Goal: Navigation & Orientation: Understand site structure

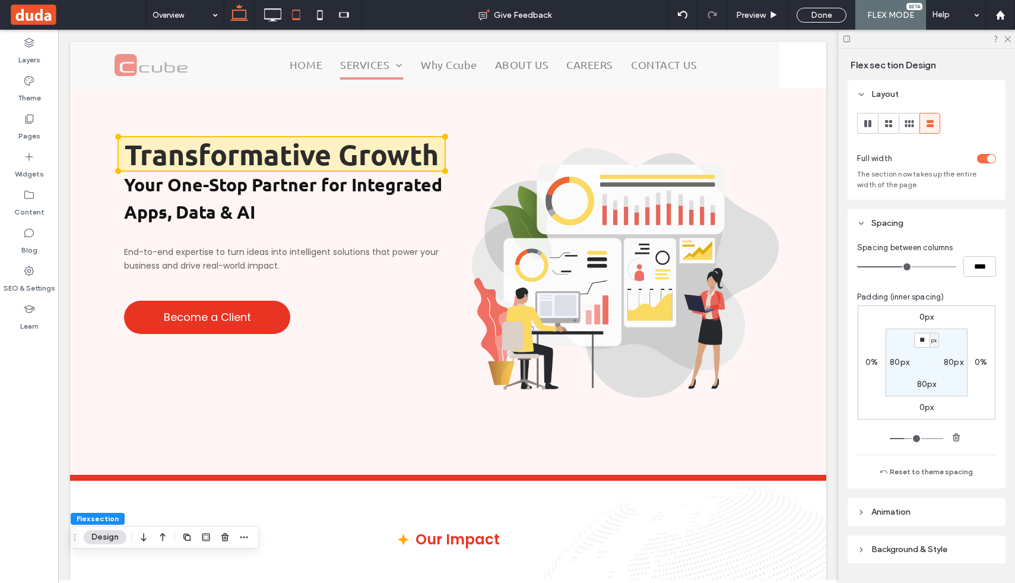
click at [297, 14] on icon at bounding box center [296, 15] width 24 height 24
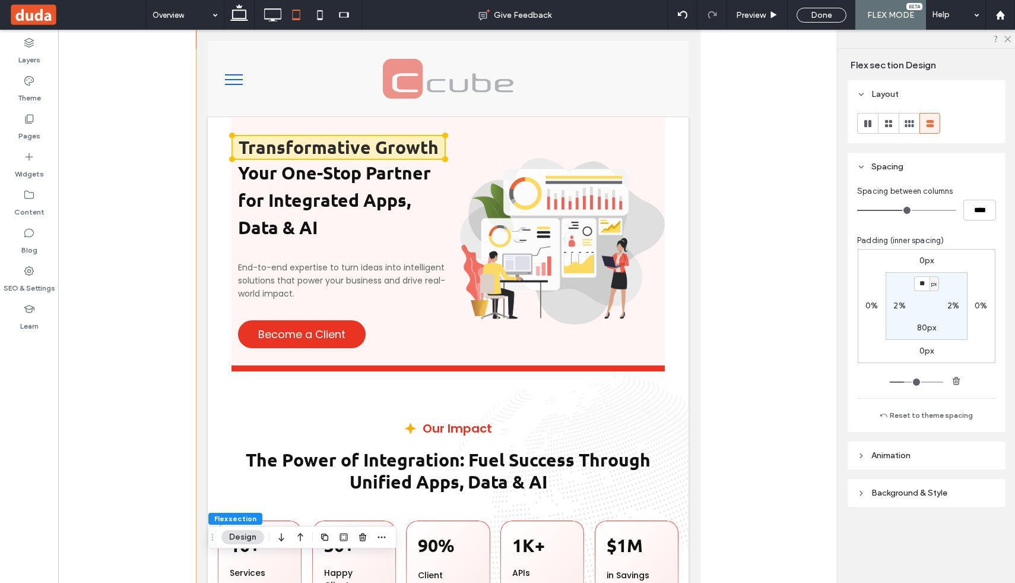
click at [106, 153] on div at bounding box center [448, 408] width 780 height 757
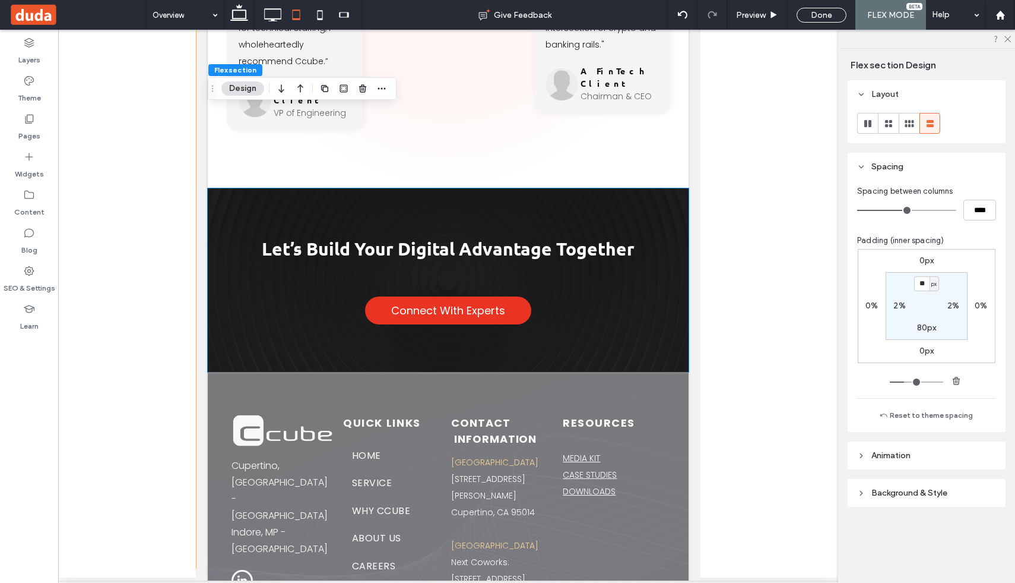
scroll to position [3750, 0]
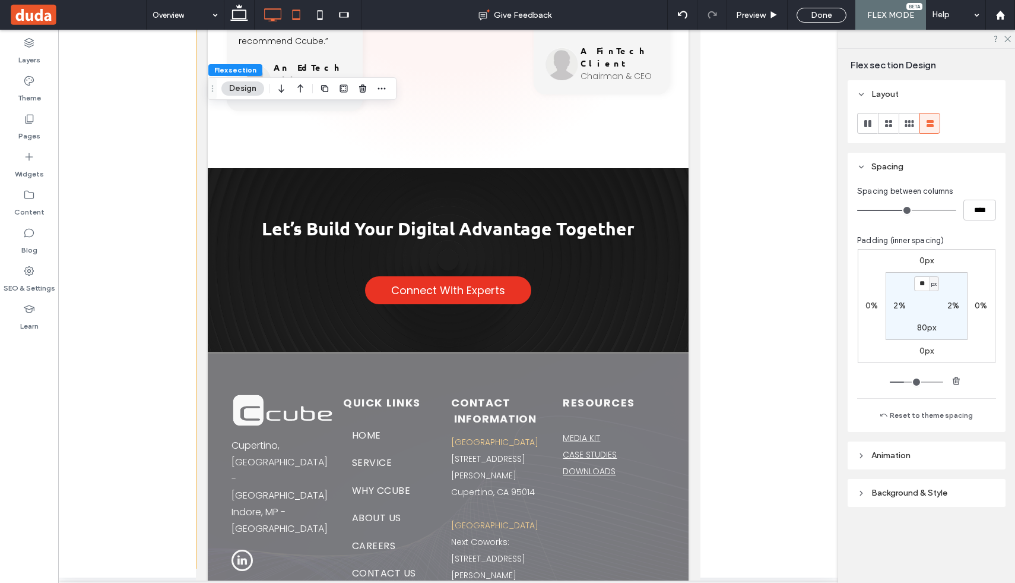
click at [273, 14] on icon at bounding box center [273, 15] width 24 height 24
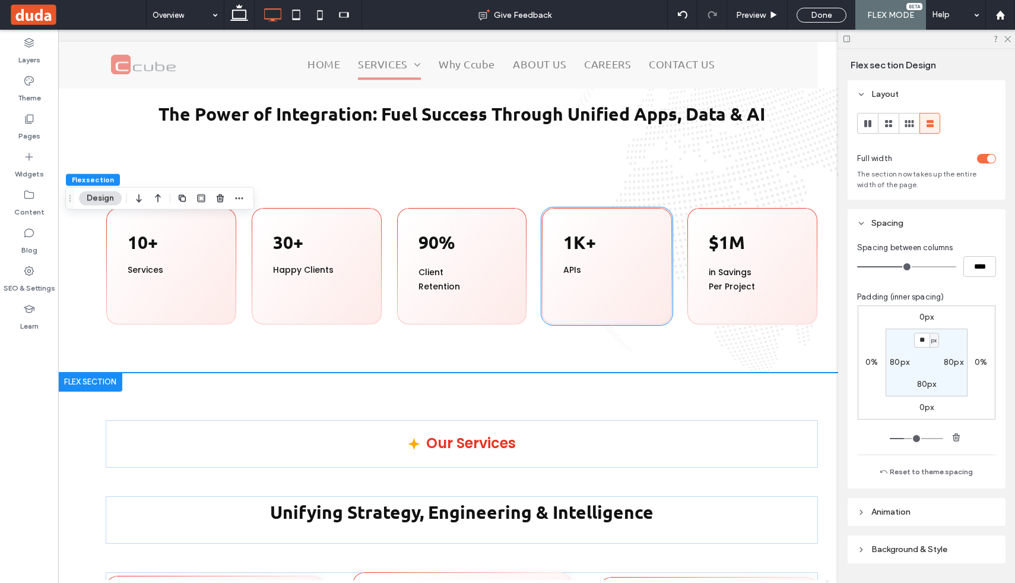
scroll to position [0, 0]
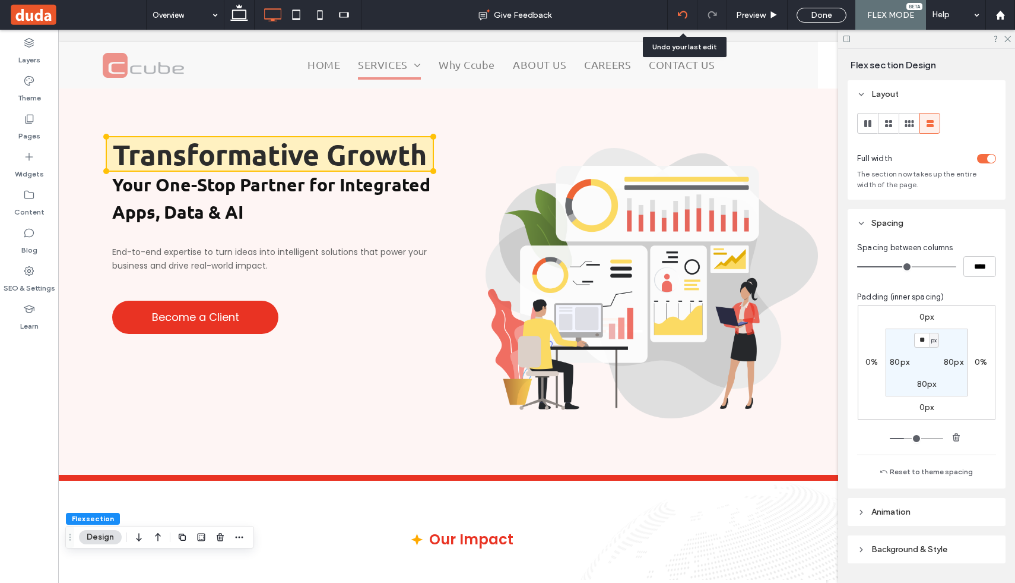
click at [686, 14] on icon at bounding box center [683, 15] width 10 height 10
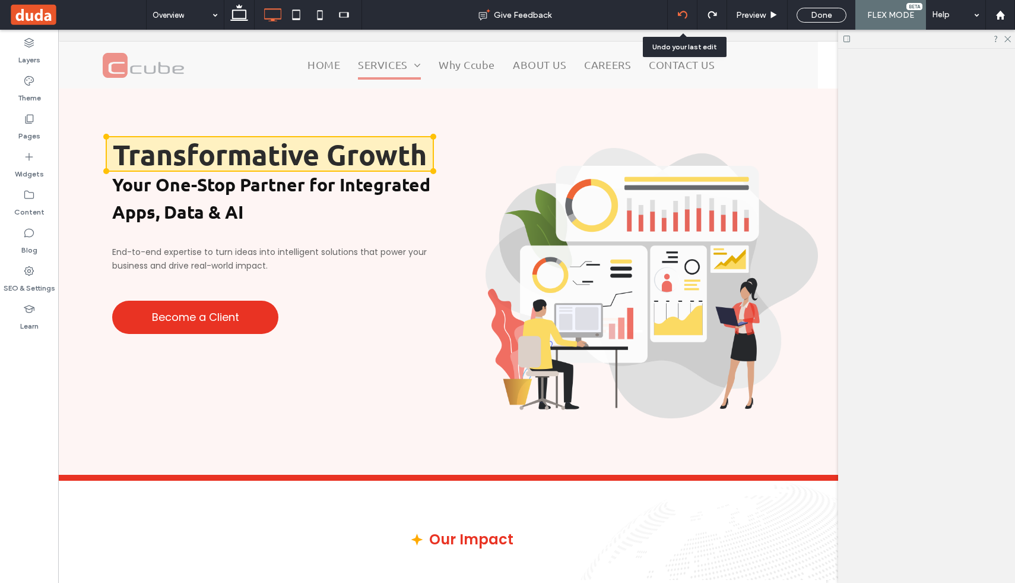
click at [686, 14] on icon at bounding box center [683, 15] width 10 height 10
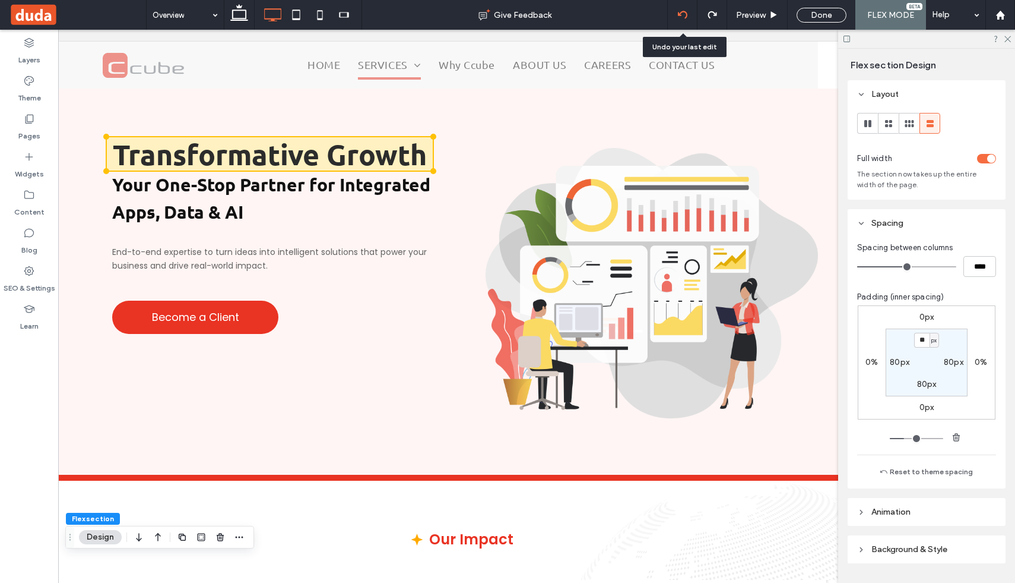
click at [686, 14] on icon at bounding box center [683, 15] width 10 height 10
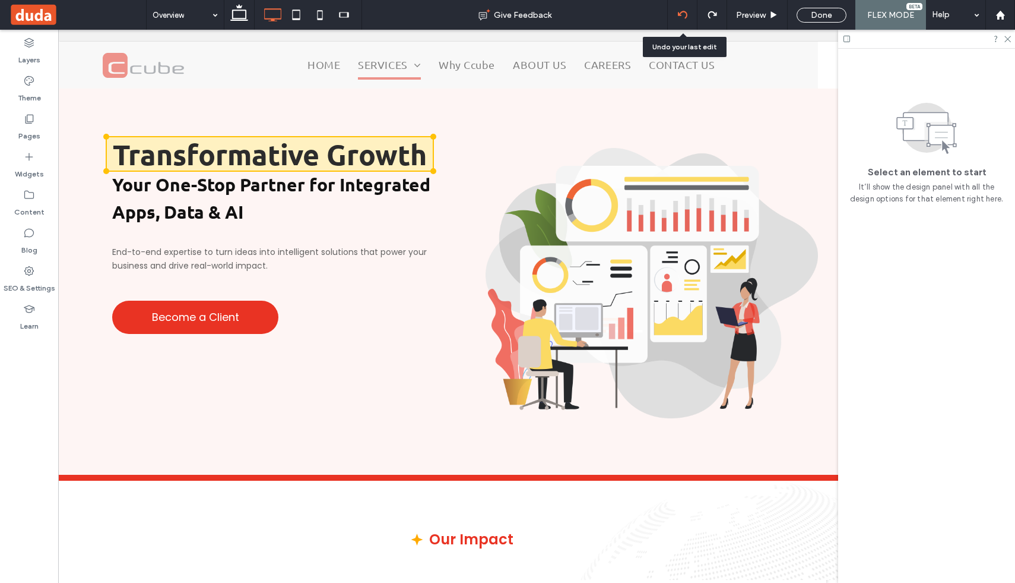
click at [686, 14] on icon at bounding box center [683, 15] width 10 height 10
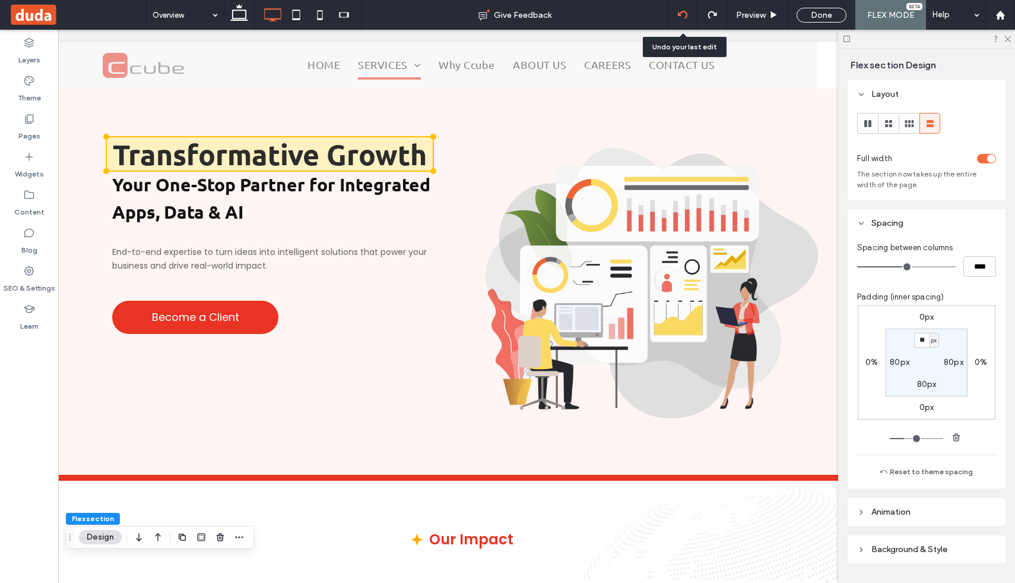
click at [686, 14] on icon at bounding box center [683, 15] width 10 height 10
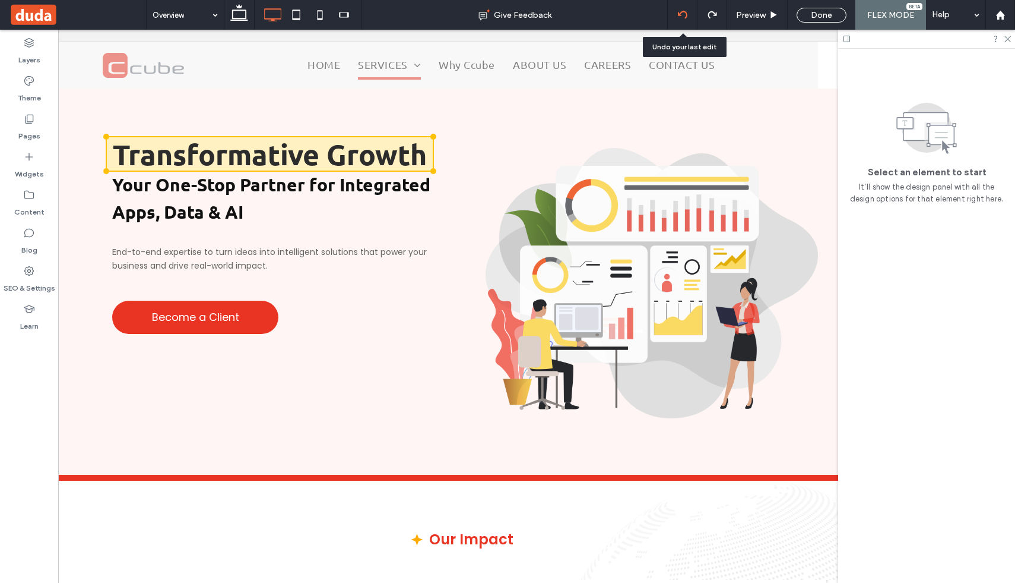
click at [686, 14] on icon at bounding box center [683, 15] width 10 height 10
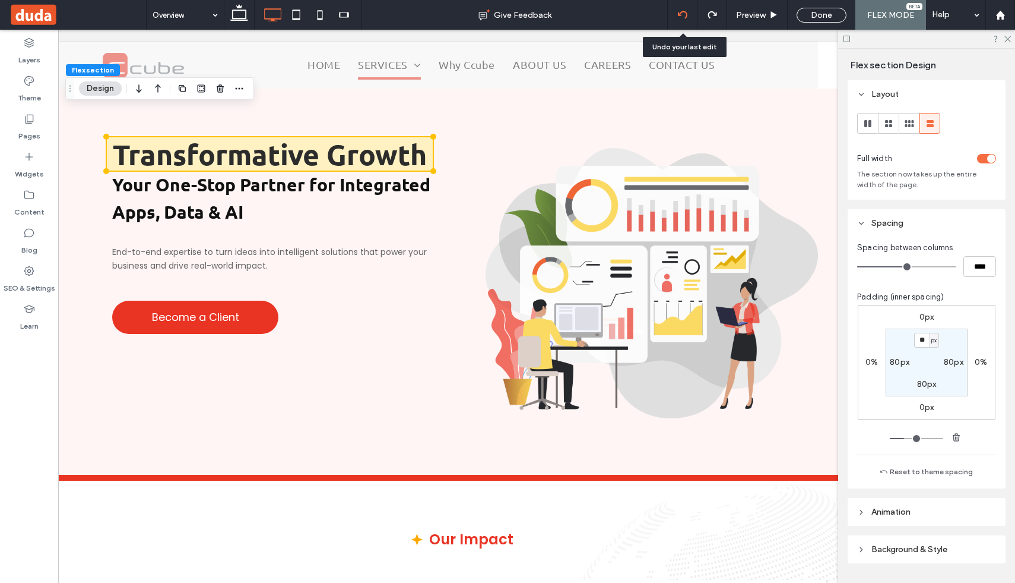
click at [686, 14] on icon at bounding box center [683, 15] width 10 height 10
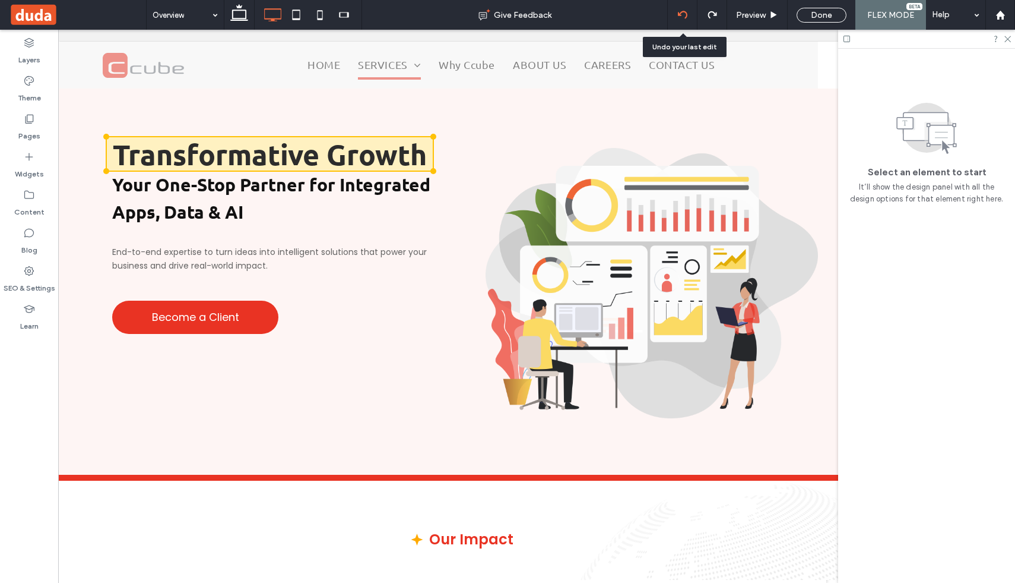
click at [686, 14] on icon at bounding box center [683, 15] width 10 height 10
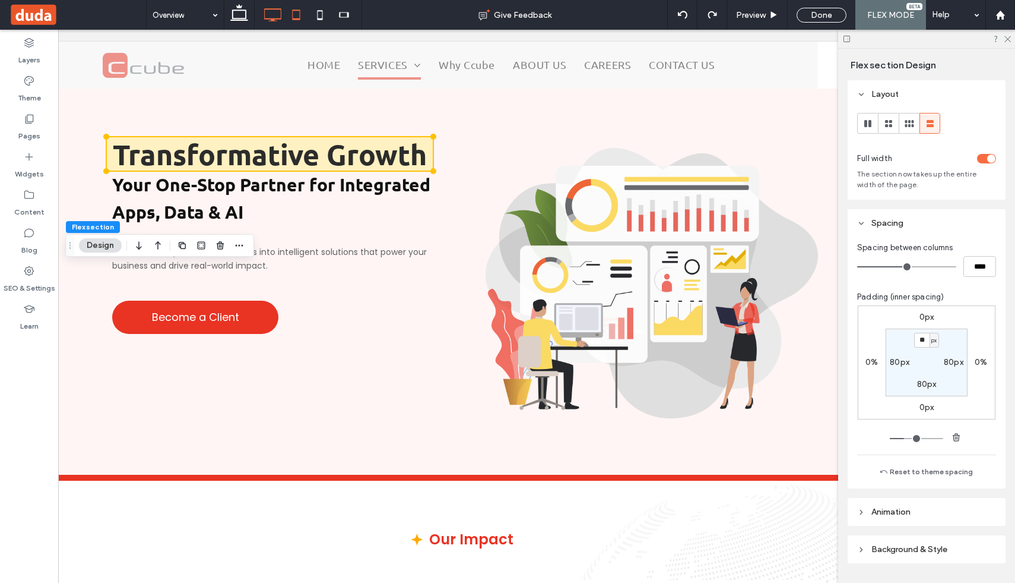
click at [298, 13] on icon at bounding box center [296, 15] width 24 height 24
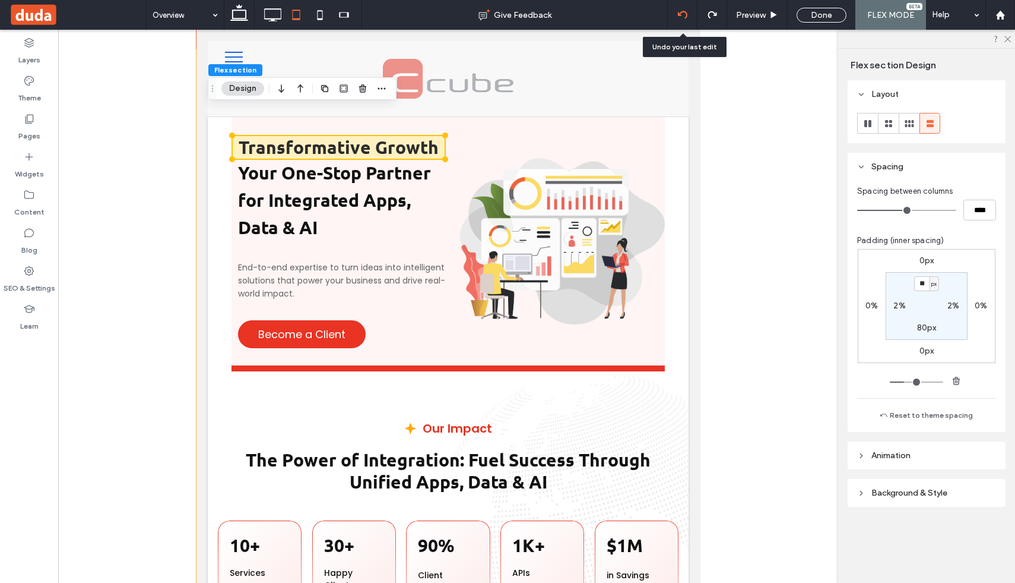
click at [684, 14] on icon at bounding box center [683, 15] width 10 height 10
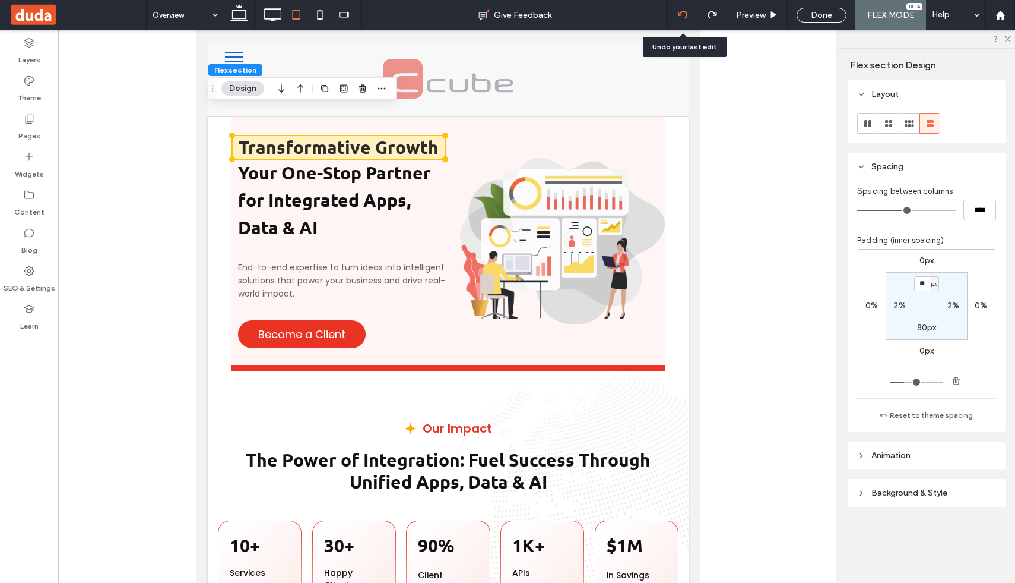
click at [684, 14] on icon at bounding box center [683, 15] width 10 height 10
click at [682, 20] on div at bounding box center [683, 15] width 30 height 30
click at [682, 15] on icon at bounding box center [683, 15] width 10 height 10
click at [267, 13] on icon at bounding box center [273, 15] width 24 height 24
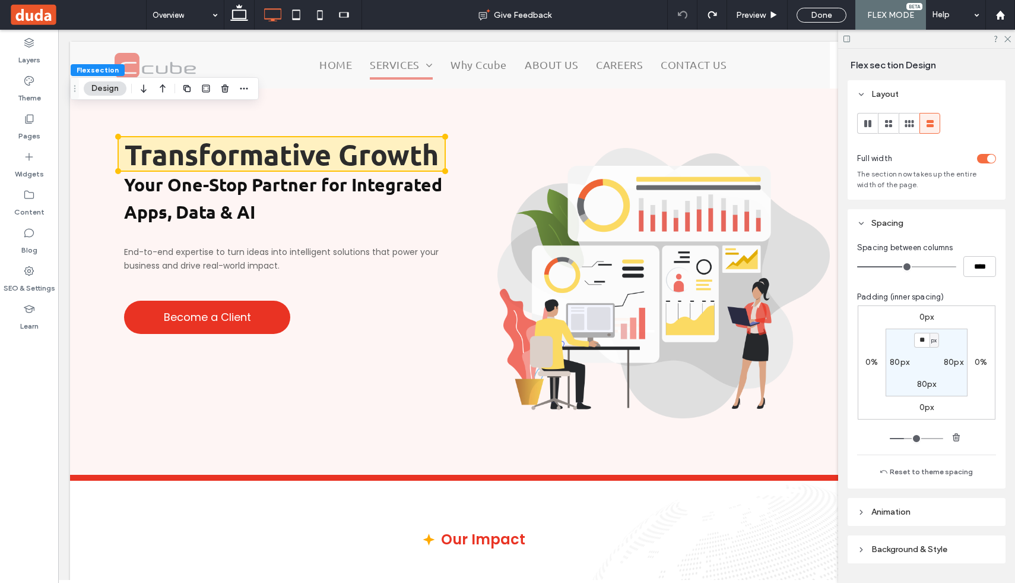
click at [1012, 38] on div at bounding box center [926, 39] width 177 height 18
click at [1006, 40] on icon at bounding box center [1008, 38] width 8 height 8
